Goal: Communication & Community: Answer question/provide support

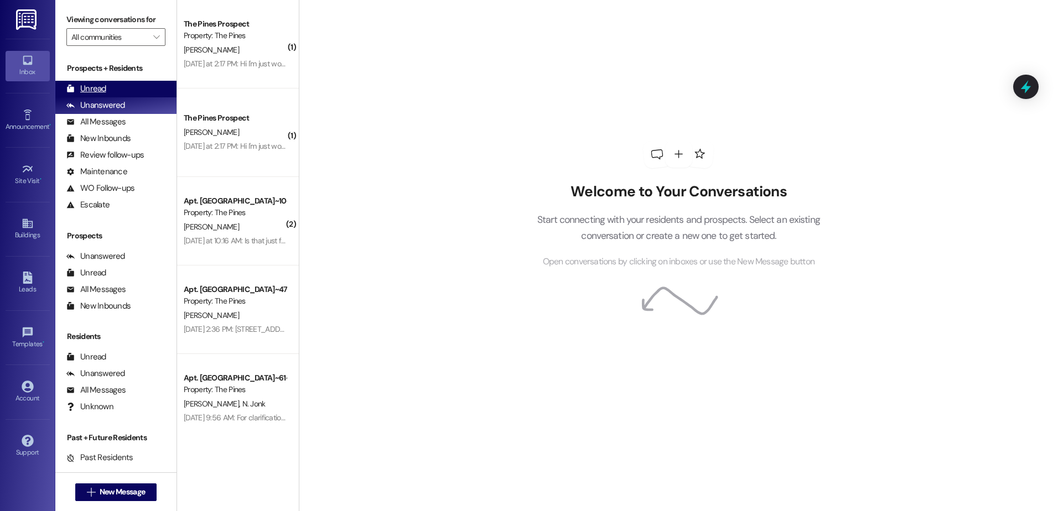
click at [126, 90] on div "Unread (0)" at bounding box center [115, 89] width 121 height 17
